Goal: Task Accomplishment & Management: Use online tool/utility

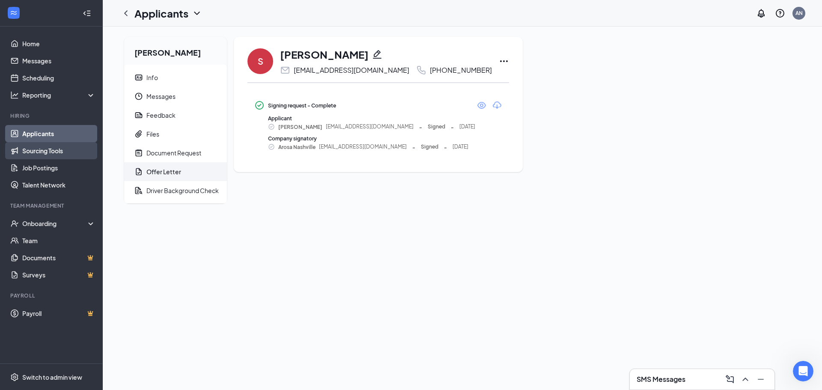
click at [59, 149] on link "Sourcing Tools" at bounding box center [58, 150] width 73 height 17
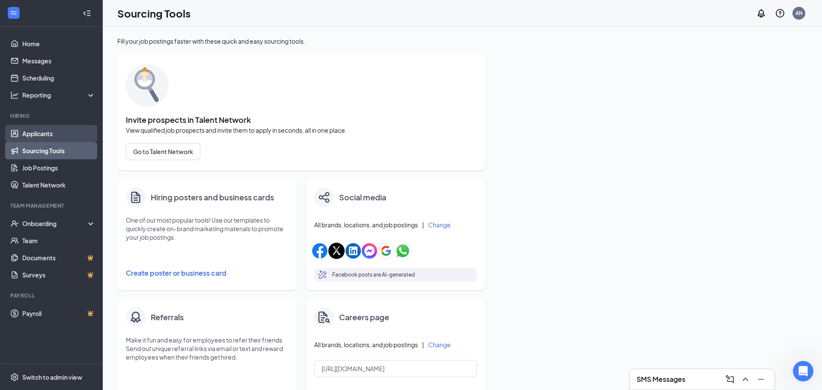
click at [44, 134] on link "Applicants" at bounding box center [58, 133] width 73 height 17
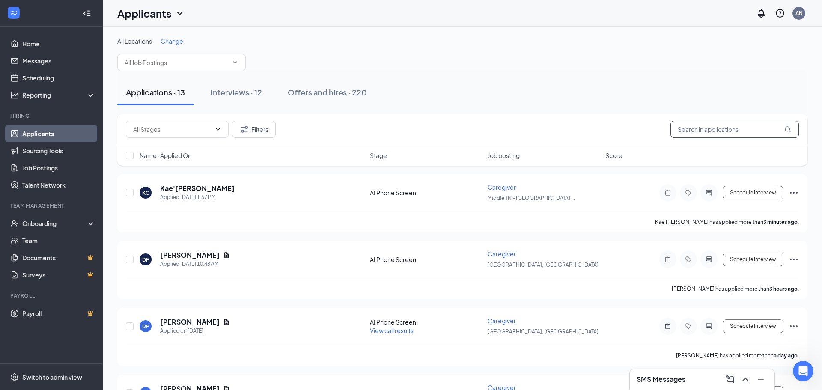
click at [745, 132] on input "text" at bounding box center [735, 129] width 129 height 17
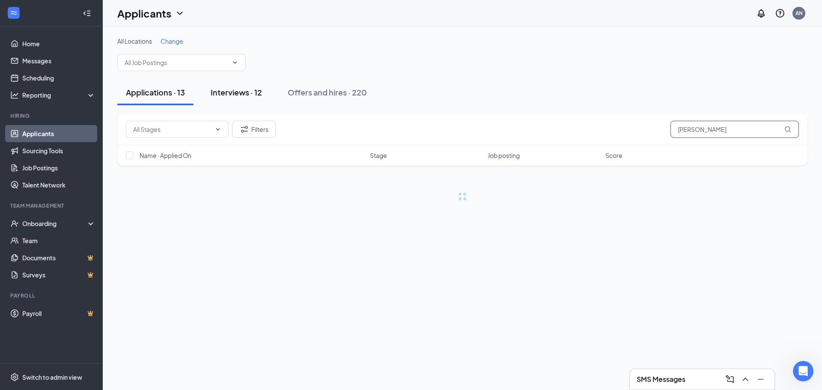
type input "holt"
click at [249, 93] on div "Interviews · 12" at bounding box center [236, 92] width 51 height 11
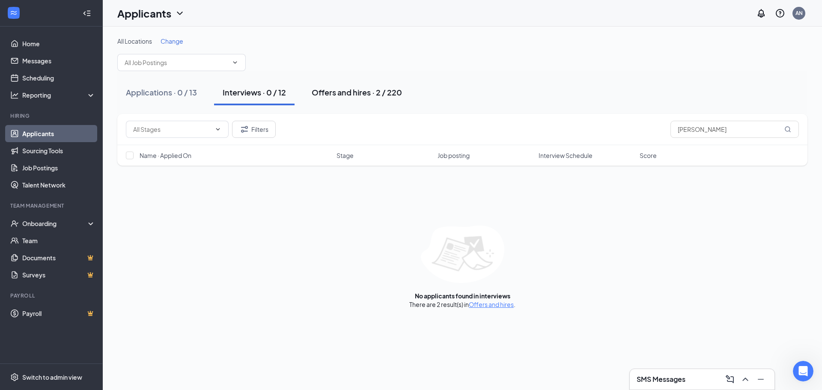
click at [355, 96] on div "Offers and hires · 2 / 220" at bounding box center [357, 92] width 90 height 11
